Goal: Task Accomplishment & Management: Complete application form

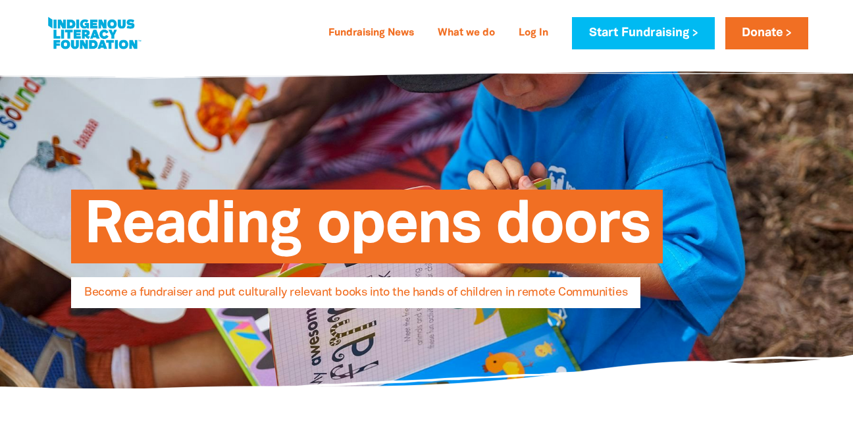
select select "AU"
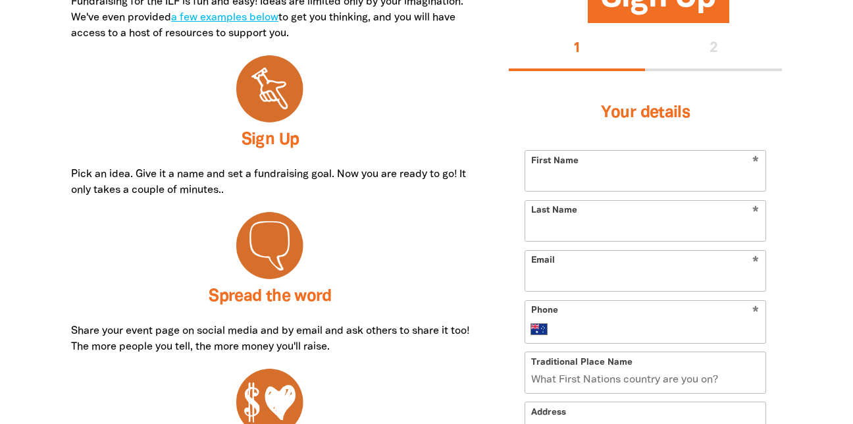
scroll to position [720, 0]
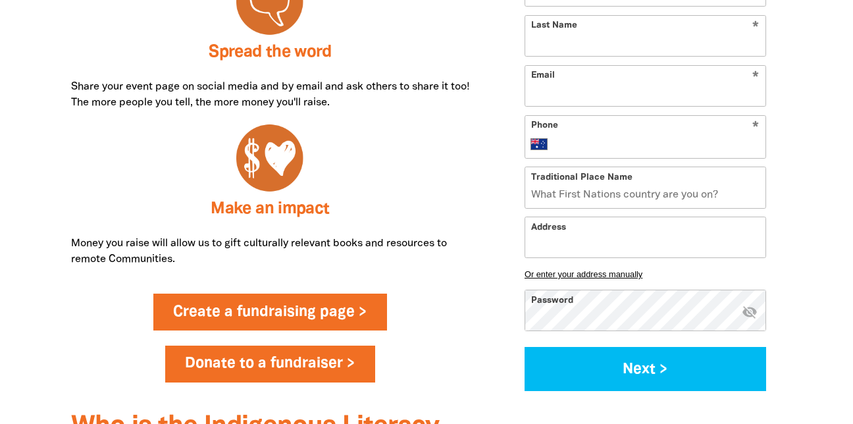
click at [319, 313] on link "Create a fundraising page >" at bounding box center [270, 311] width 234 height 37
select select "AU"
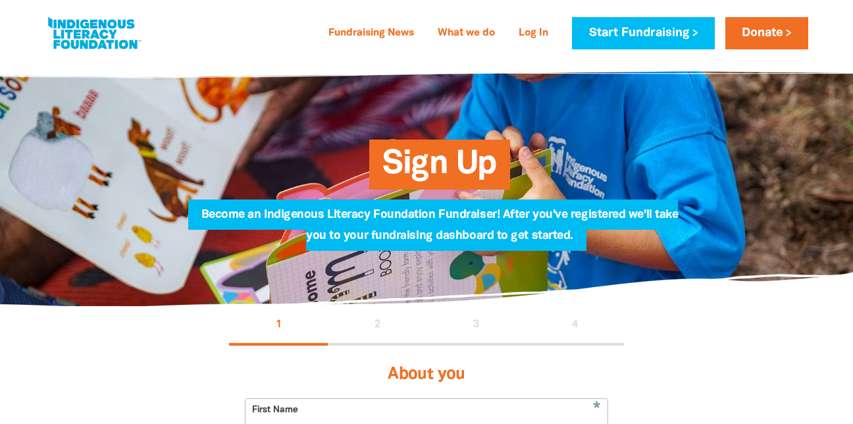
scroll to position [298, 0]
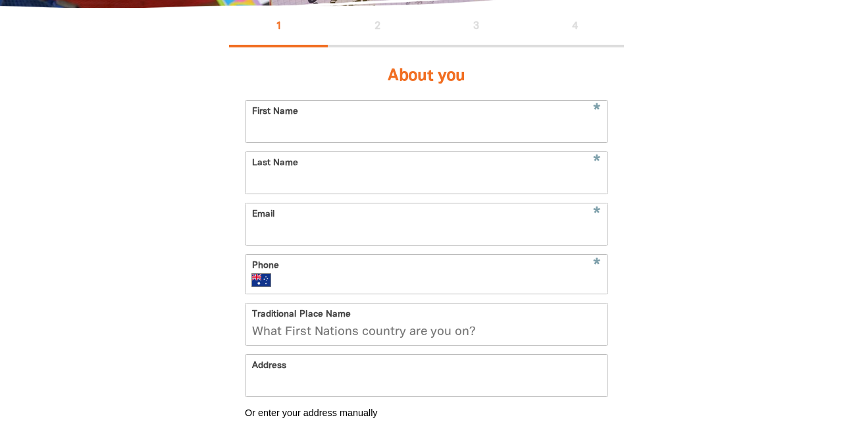
click at [344, 119] on input "First Name" at bounding box center [426, 121] width 362 height 41
type input "[PERSON_NAME]"
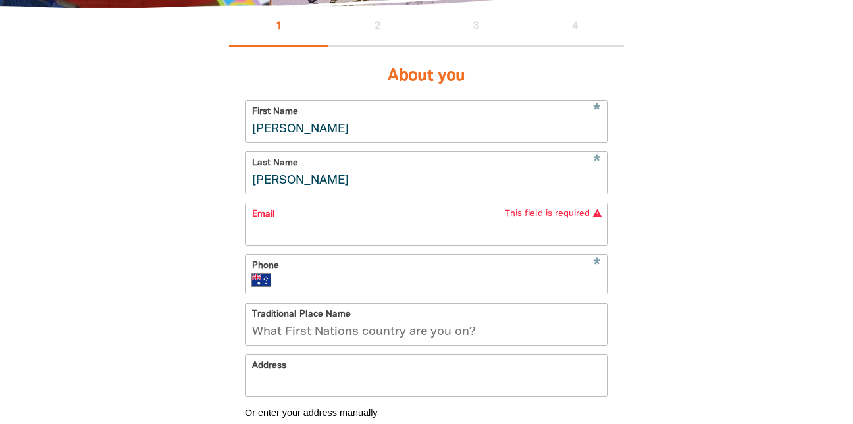
click at [349, 340] on input "Traditional Place Name" at bounding box center [426, 323] width 362 height 41
paste input "Wallumedegal"
type input "Wallumedegal"
click at [291, 239] on input "Email" at bounding box center [426, 223] width 362 height 41
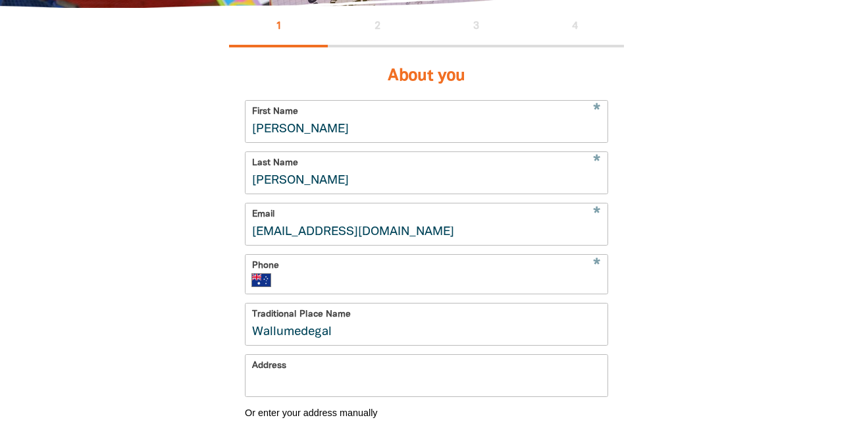
type input "westryde@blossomschildcare.com.au"
click at [283, 281] on input "Phone" at bounding box center [442, 280] width 318 height 13
type input "98582588"
click at [303, 396] on input "Address" at bounding box center [426, 375] width 362 height 41
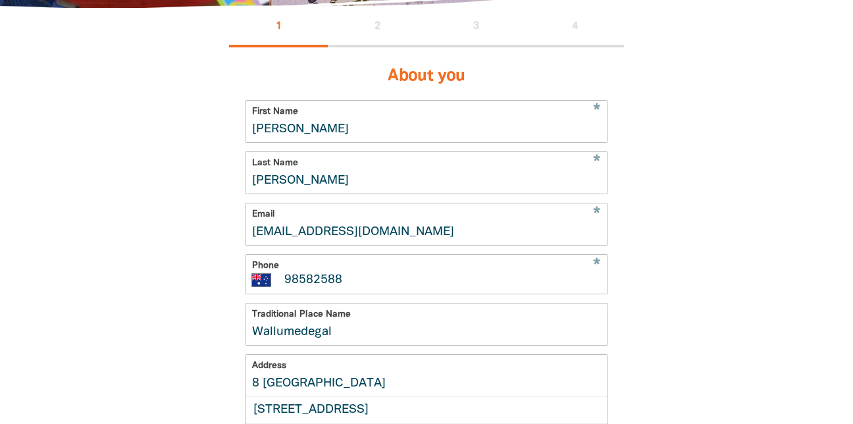
scroll to position [463, 0]
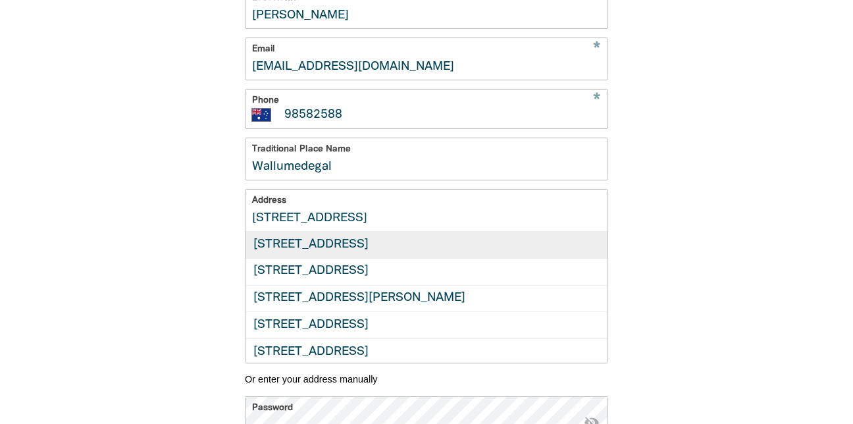
click at [386, 258] on div "8 Chatham Road, WEST RYDE NSW 2114" at bounding box center [426, 245] width 362 height 26
type input "8 Chatham Road, WEST RYDE NSW 2114"
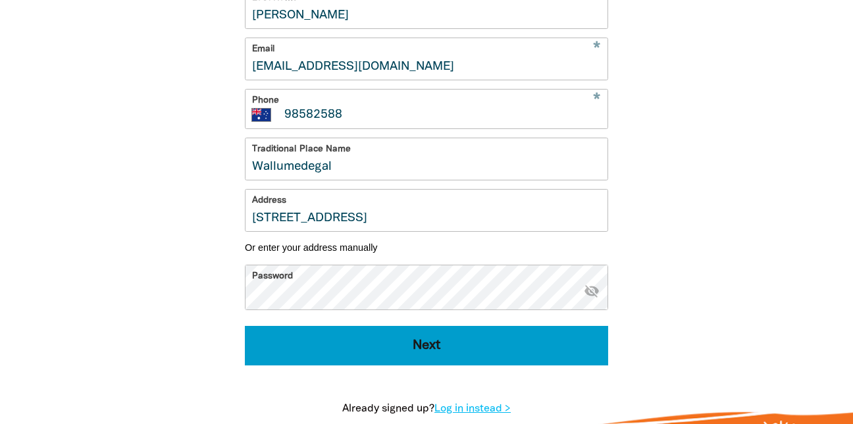
click at [368, 365] on button "Next" at bounding box center [426, 345] width 363 height 39
select select "No"
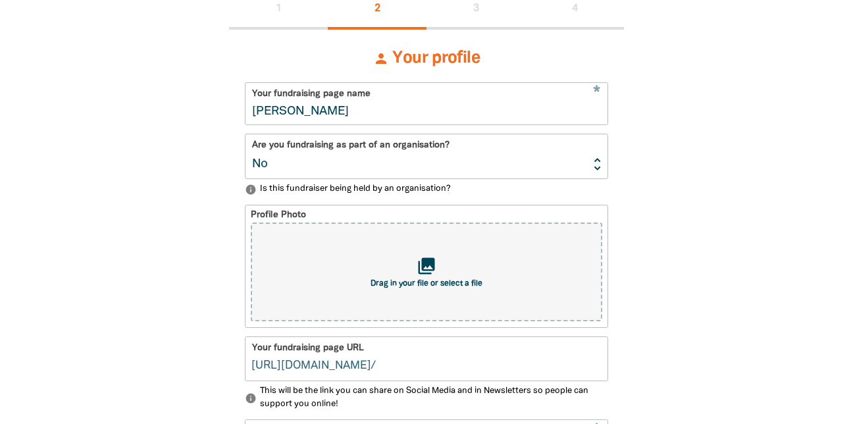
scroll to position [293, 0]
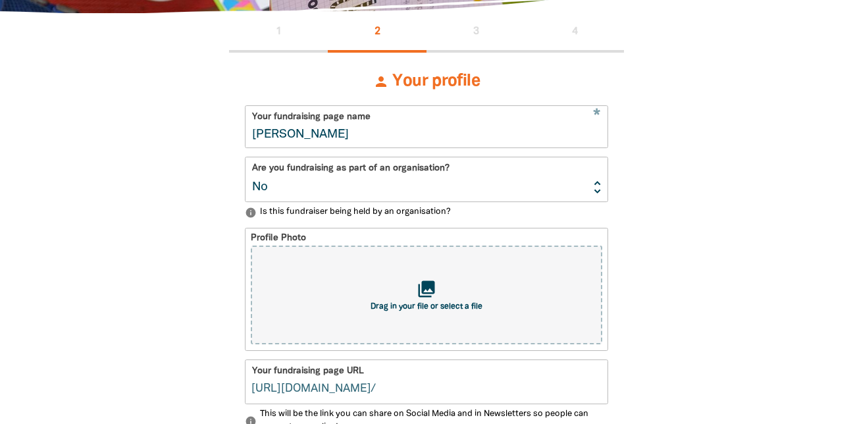
type input "hannah-lee"
click at [461, 192] on select "Yes No" at bounding box center [426, 179] width 362 height 44
select select "Yes"
click at [245, 159] on select "Yes No" at bounding box center [426, 179] width 362 height 44
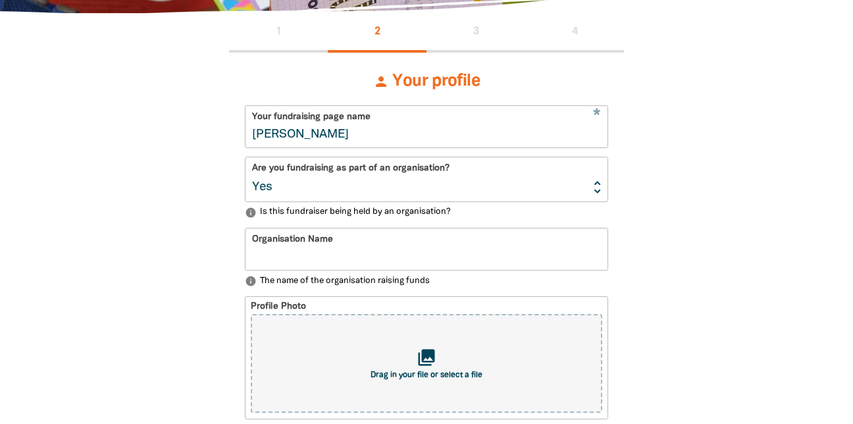
click at [411, 253] on input "Organisation Name" at bounding box center [426, 248] width 362 height 41
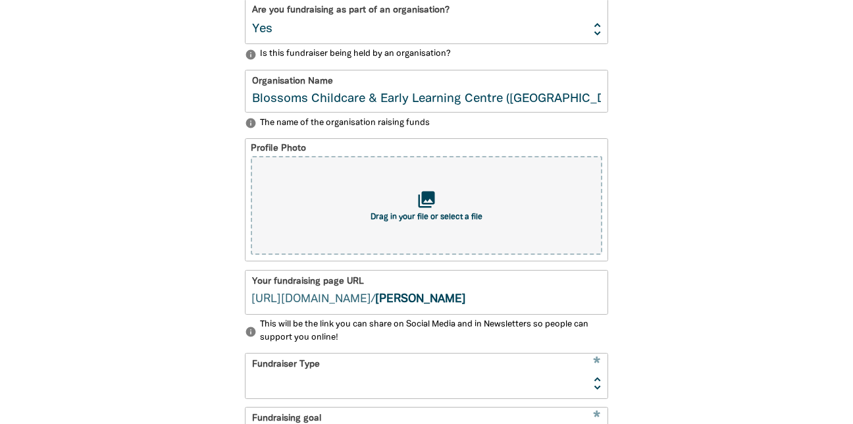
scroll to position [451, 0]
type input "Blossoms Childcare & Early Learning Centre (West Ryde)"
click at [430, 305] on input "hannah-lee" at bounding box center [491, 291] width 232 height 43
type input "blossomschildcareelc"
click at [372, 373] on select "Event Activity Donations Instead of Gifts Business School or Library In Memoriam" at bounding box center [426, 375] width 362 height 44
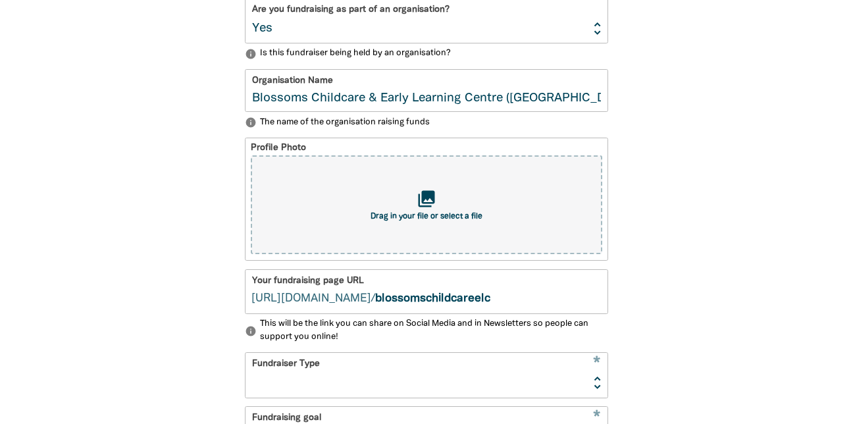
select select "Gifts"
click at [245, 358] on select "Event Activity Donations Instead of Gifts Business School or Library In Memoriam" at bounding box center [426, 375] width 362 height 44
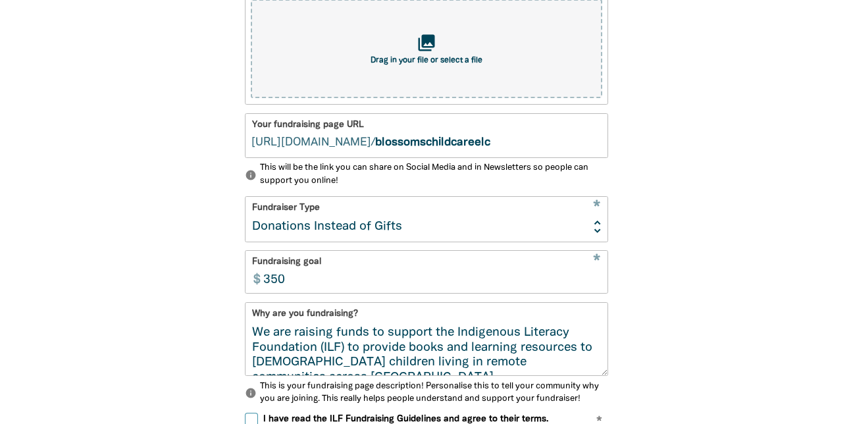
scroll to position [608, 0]
click at [367, 279] on input "350" at bounding box center [431, 271] width 351 height 41
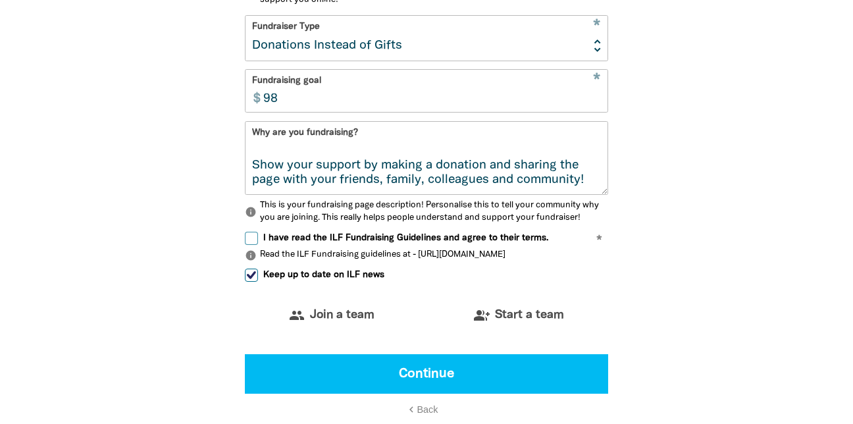
scroll to position [789, 0]
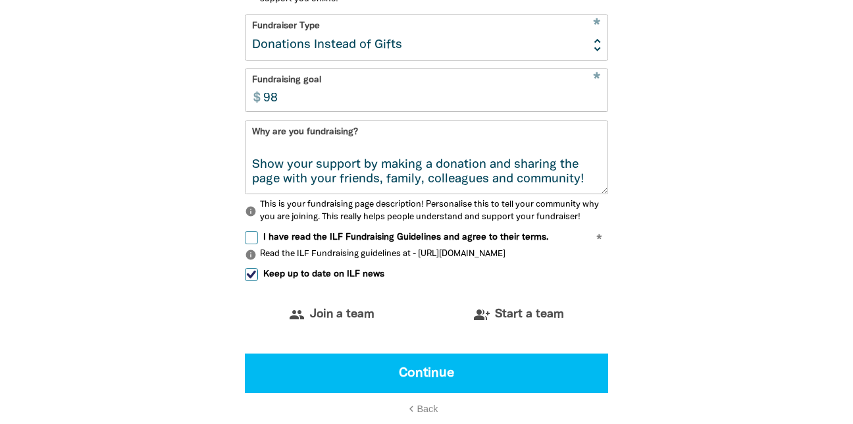
type input "98"
click at [254, 242] on input "I have read the ILF Fundraising Guidelines and agree to their terms." at bounding box center [251, 237] width 13 height 13
checkbox input "true"
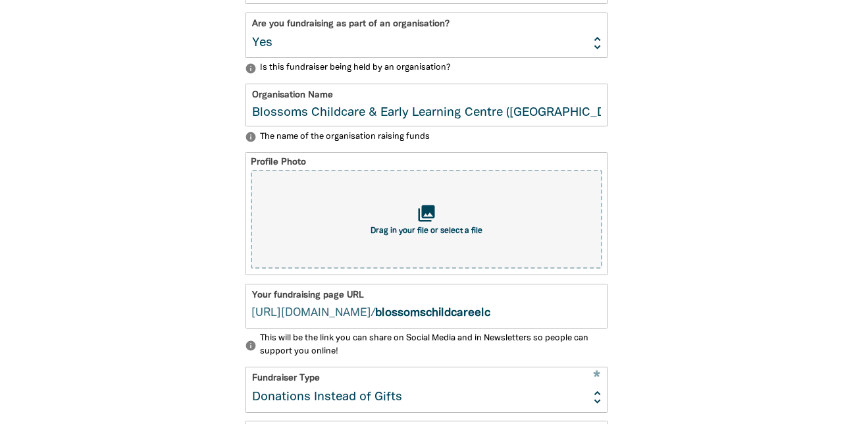
scroll to position [436, 0]
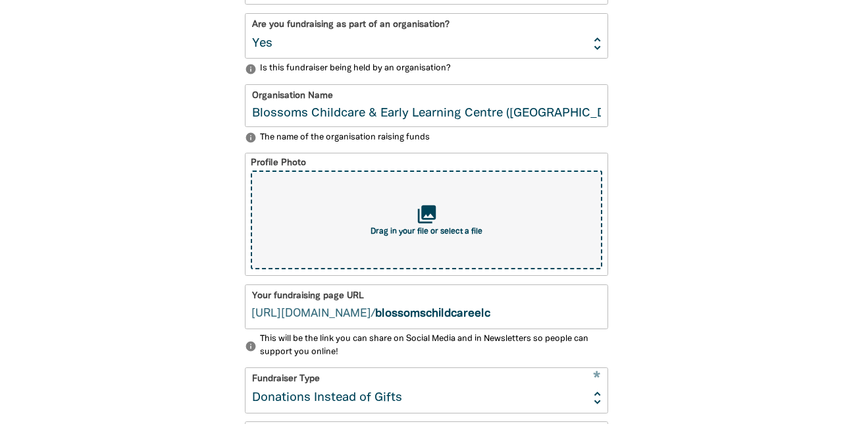
click at [382, 234] on span "Drag in your file or select a file" at bounding box center [426, 232] width 112 height 8
type input "C:\fakepath\blossomschildcarewestryde_1651471162.NEW Blossoms Logo.jpg"
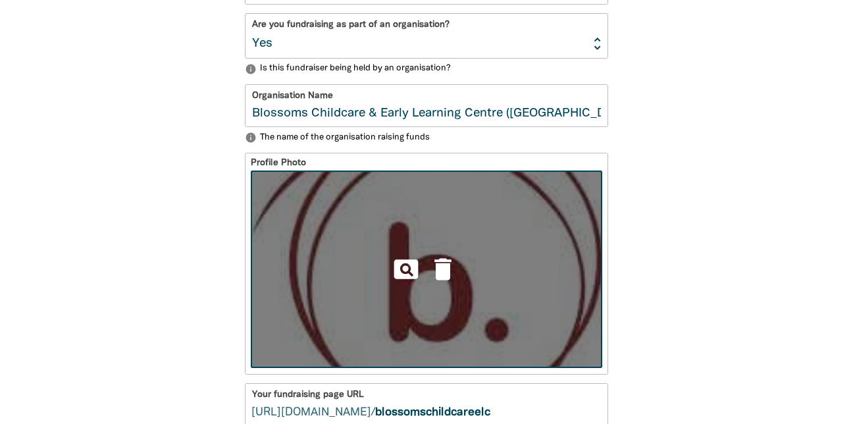
click at [487, 286] on img at bounding box center [426, 268] width 351 height 197
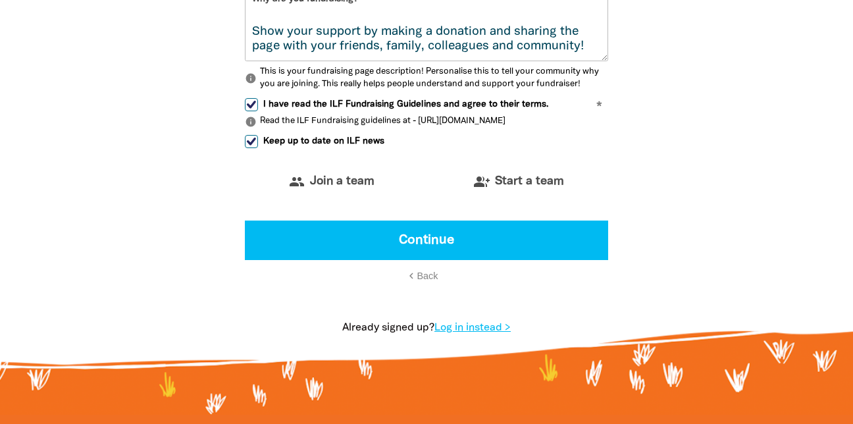
scroll to position [1021, 0]
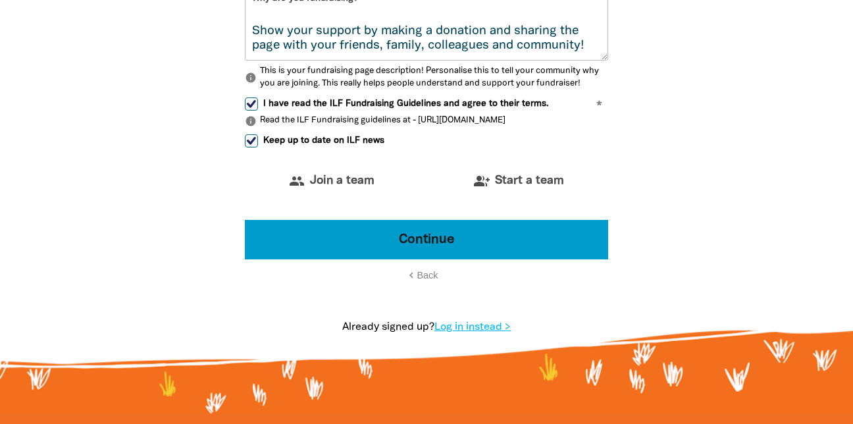
click at [495, 228] on button "Continue" at bounding box center [426, 239] width 363 height 39
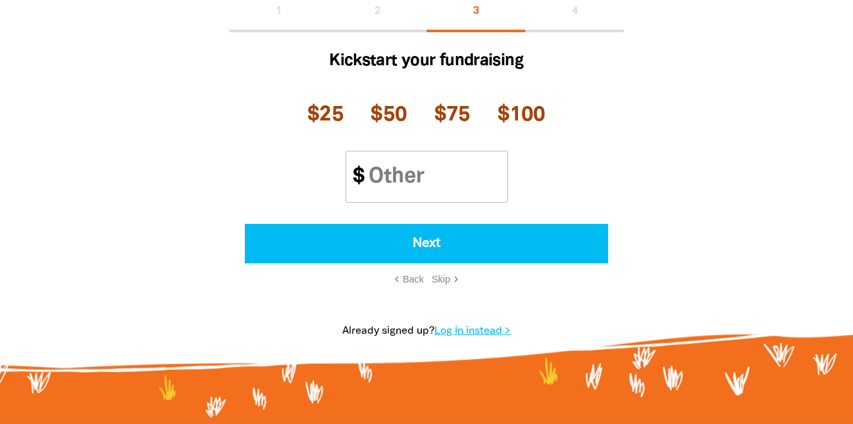
scroll to position [249, 0]
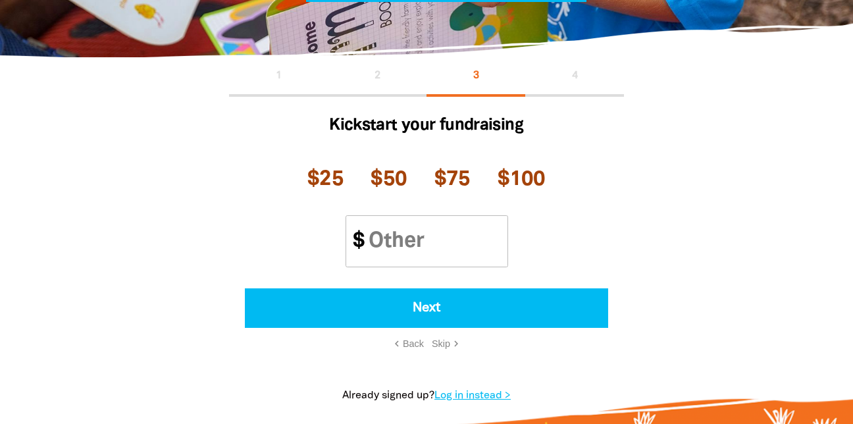
click at [441, 346] on span "Skip" at bounding box center [441, 343] width 18 height 11
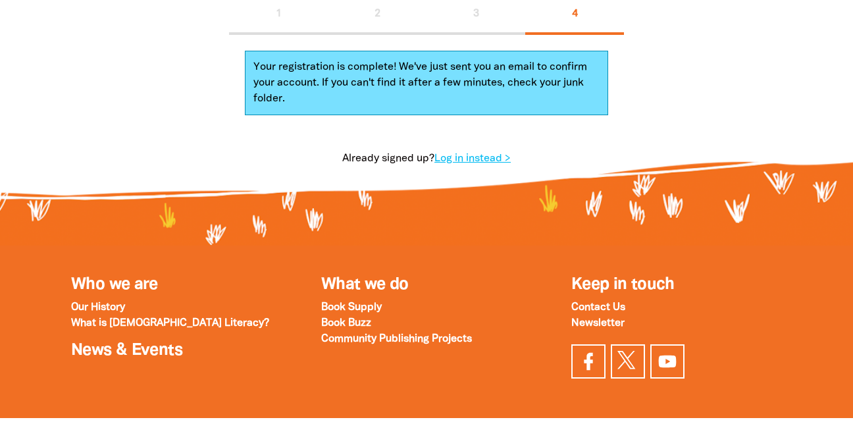
scroll to position [311, 0]
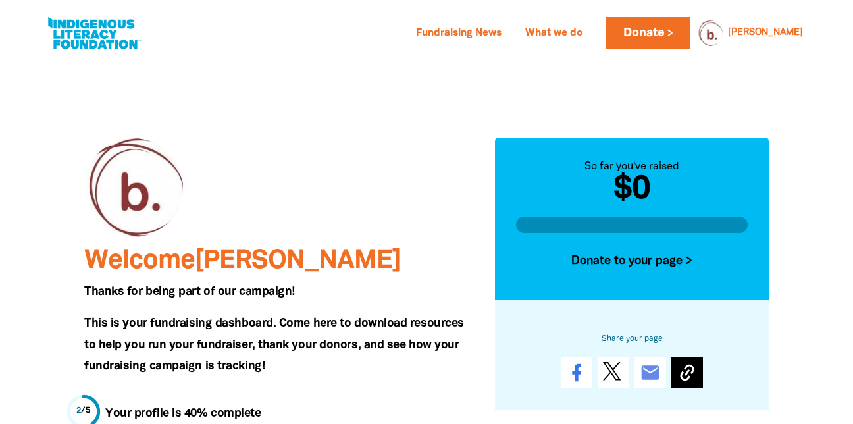
scroll to position [266, 0]
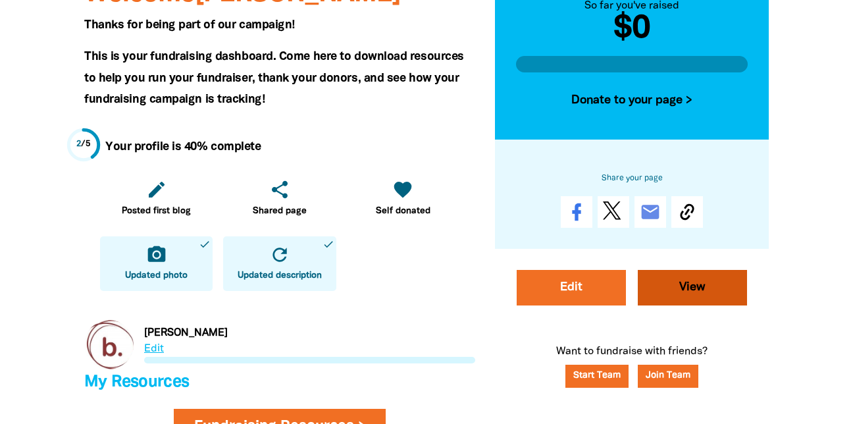
click at [691, 284] on link "View" at bounding box center [692, 287] width 109 height 36
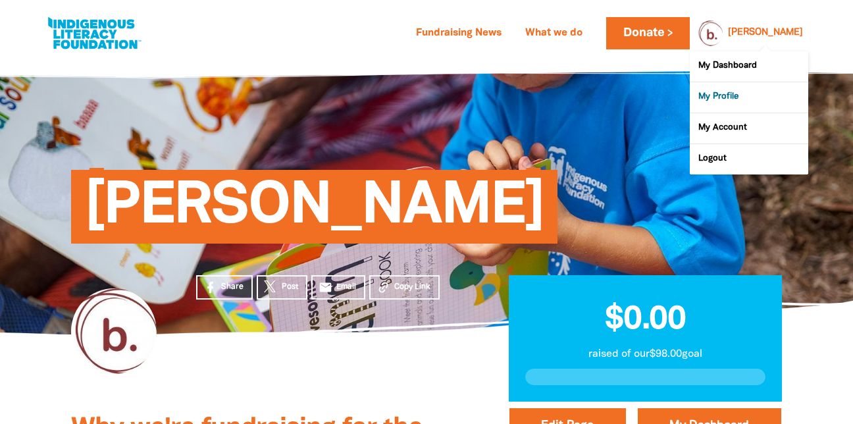
click at [736, 96] on link "My Profile" at bounding box center [749, 97] width 118 height 30
click at [724, 132] on link "My Account" at bounding box center [749, 128] width 118 height 30
select select "AU"
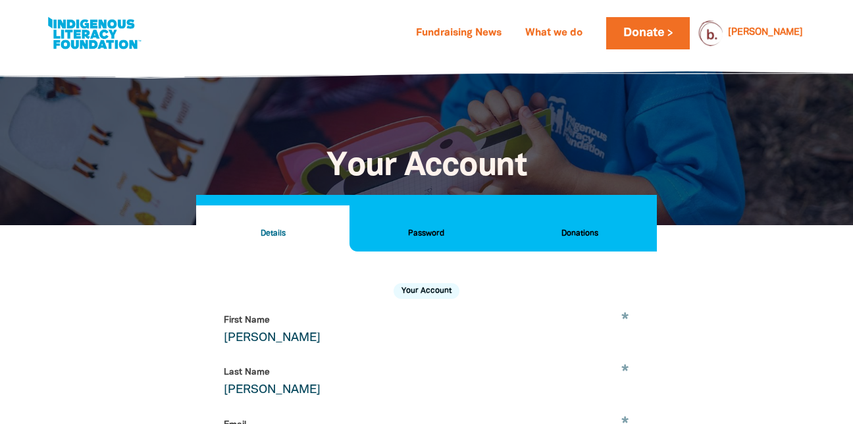
scroll to position [251, 0]
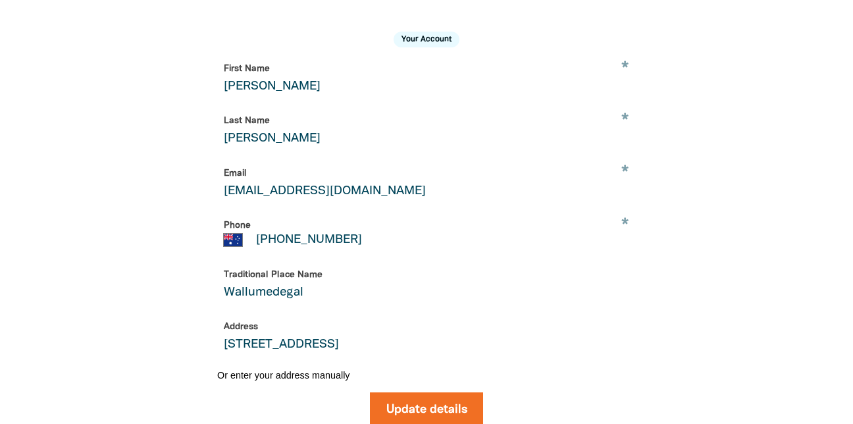
click at [292, 91] on input "Hannah" at bounding box center [426, 78] width 418 height 41
drag, startPoint x: 292, startPoint y: 91, endPoint x: 256, endPoint y: 88, distance: 36.3
click at [256, 88] on input "Hannah" at bounding box center [426, 78] width 418 height 41
type input "Blossoms"
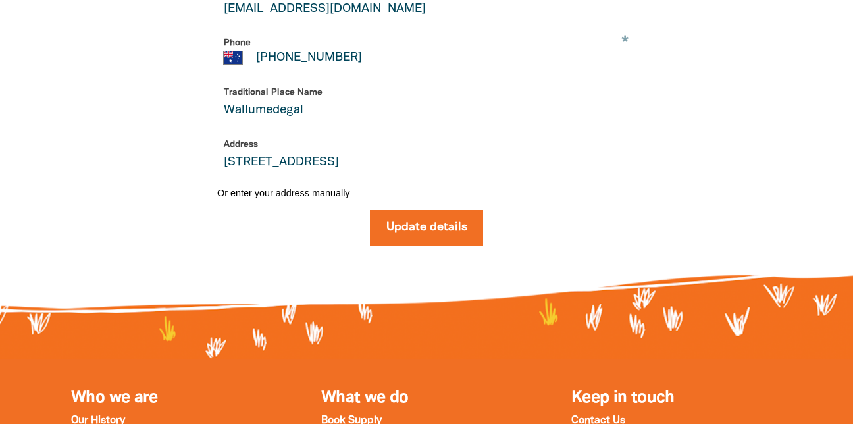
scroll to position [434, 0]
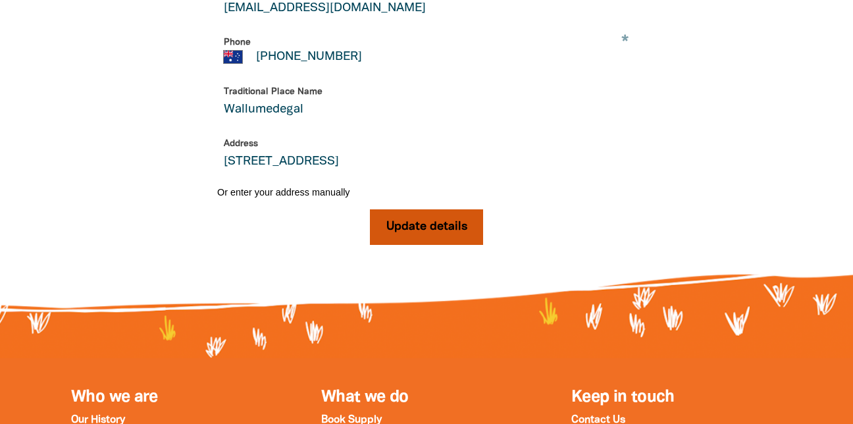
type input "West Ryde"
click at [432, 245] on button "Update details" at bounding box center [427, 227] width 114 height 36
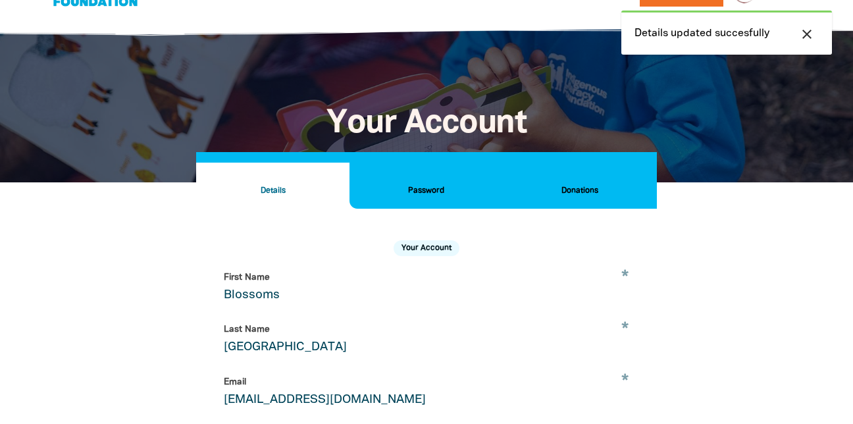
scroll to position [0, 0]
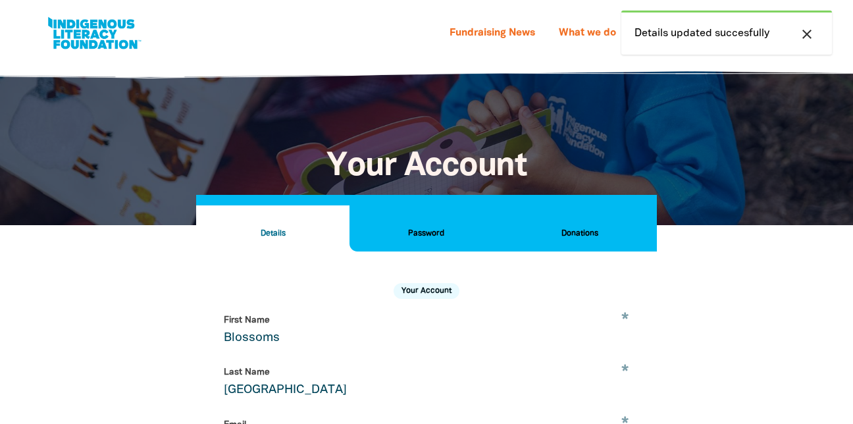
click at [805, 38] on icon "close" at bounding box center [807, 34] width 16 height 16
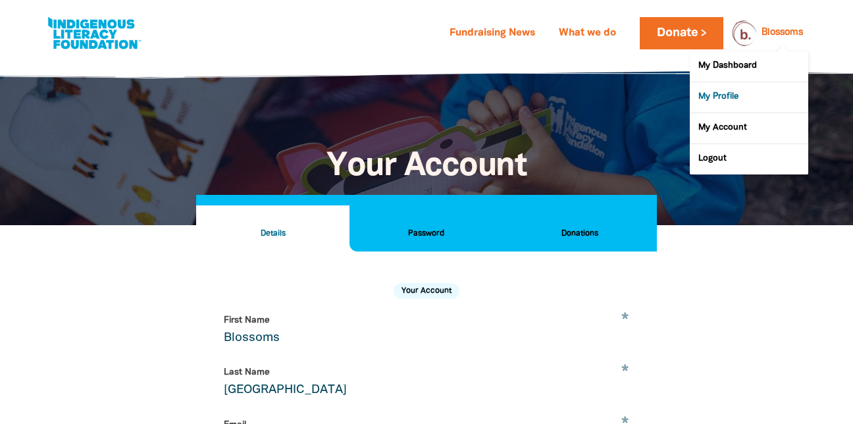
click at [741, 102] on link "My Profile" at bounding box center [749, 97] width 118 height 30
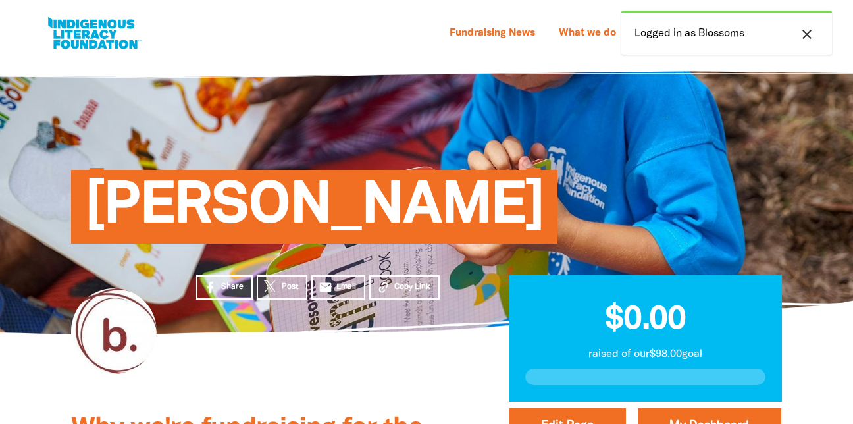
click at [363, 182] on span "[PERSON_NAME]" at bounding box center [314, 212] width 460 height 64
click at [366, 193] on span "[PERSON_NAME]" at bounding box center [314, 212] width 460 height 64
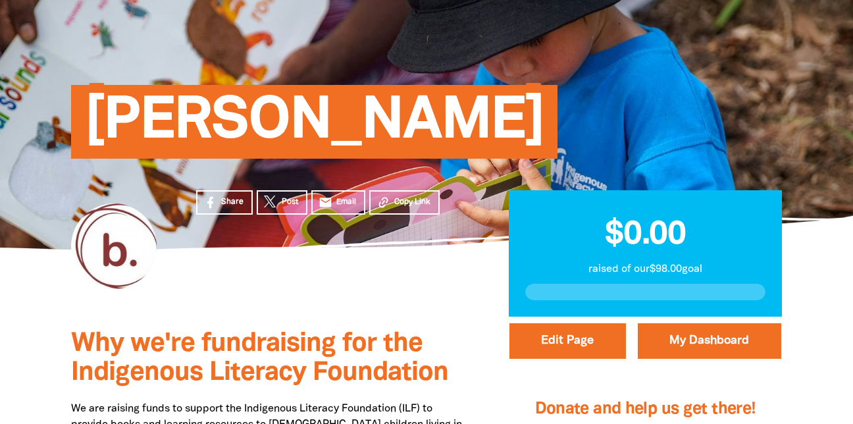
scroll to position [84, 0]
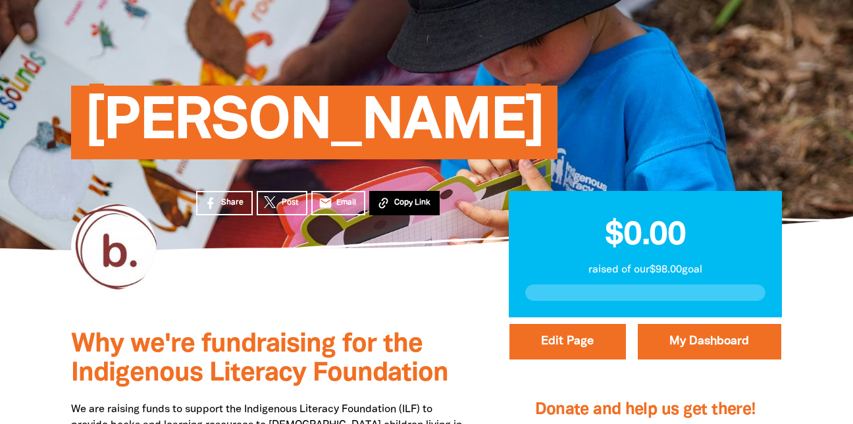
click at [427, 207] on span "Copy Link" at bounding box center [412, 203] width 36 height 12
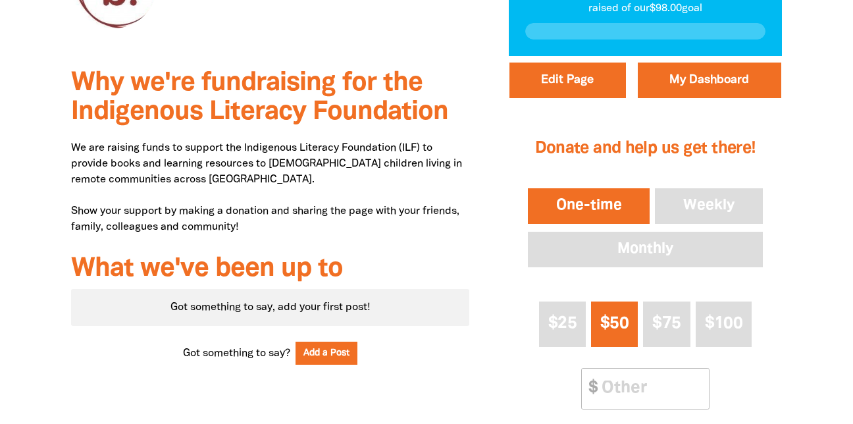
scroll to position [0, 0]
